Goal: Task Accomplishment & Management: Use online tool/utility

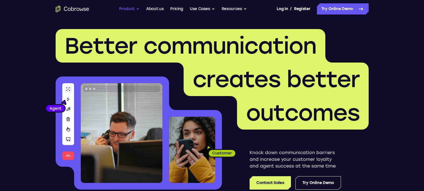
click at [125, 10] on button "Product" at bounding box center [129, 8] width 21 height 11
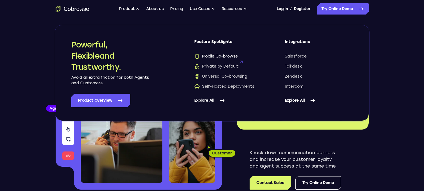
click at [216, 56] on span "Mobile Co-browse" at bounding box center [216, 57] width 44 height 6
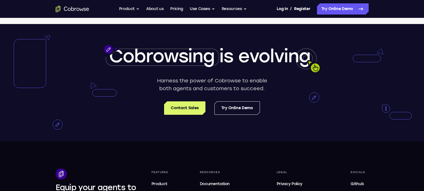
scroll to position [1098, 0]
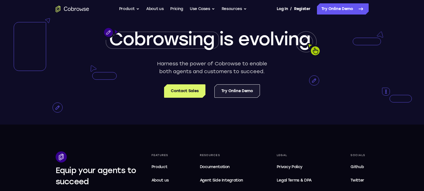
click at [231, 91] on link "Try Online Demo" at bounding box center [237, 90] width 46 height 13
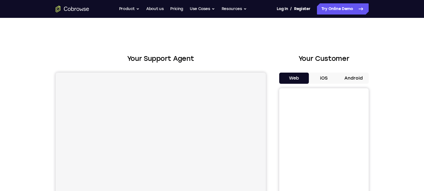
click at [354, 84] on div "Web iOS Android" at bounding box center [323, 166] width 89 height 187
click at [353, 78] on button "Android" at bounding box center [354, 78] width 30 height 11
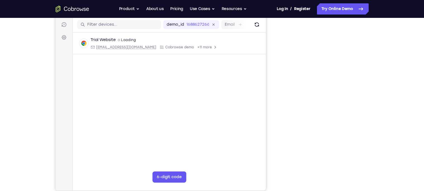
scroll to position [68, 0]
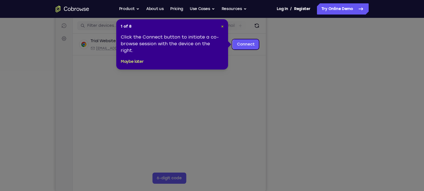
click at [222, 26] on span "×" at bounding box center [222, 26] width 3 height 5
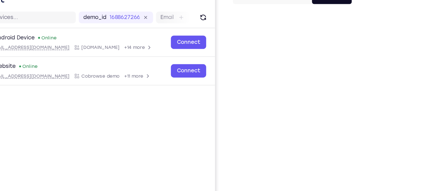
scroll to position [52, 0]
